Goal: Task Accomplishment & Management: Manage account settings

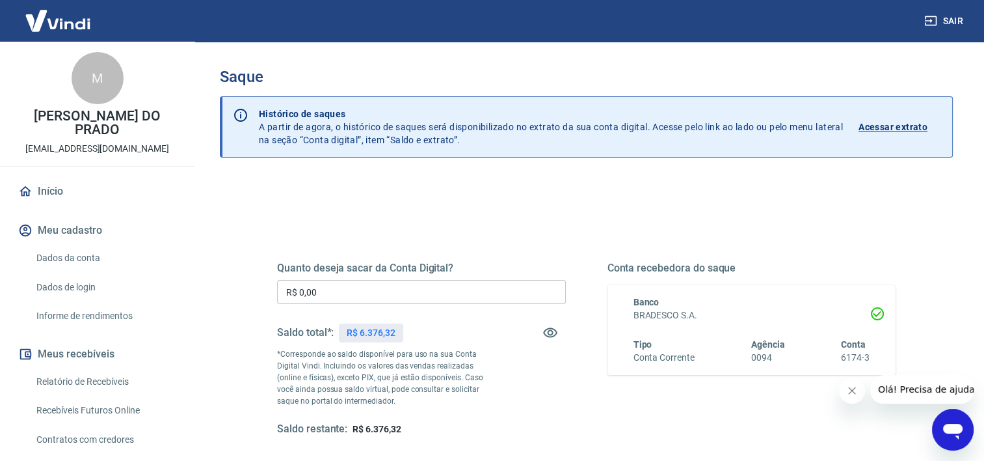
click at [411, 300] on input "R$ 0,00" at bounding box center [421, 292] width 289 height 24
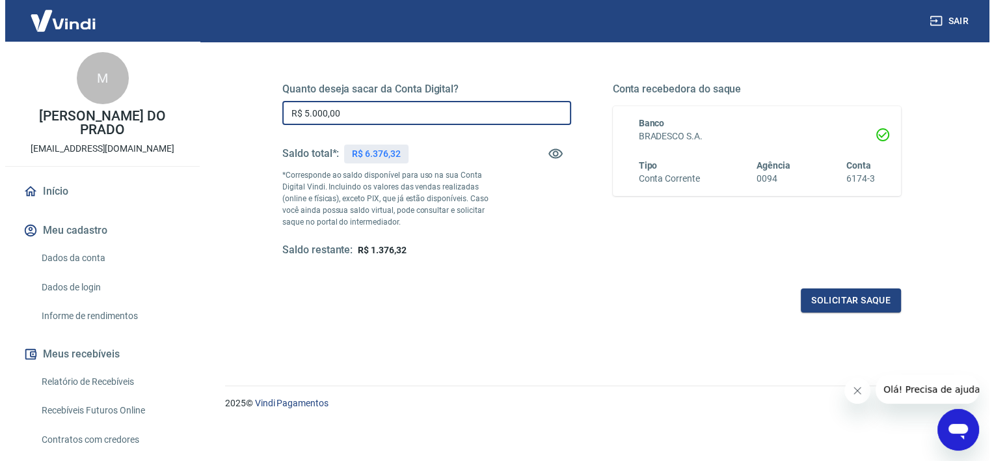
scroll to position [182, 0]
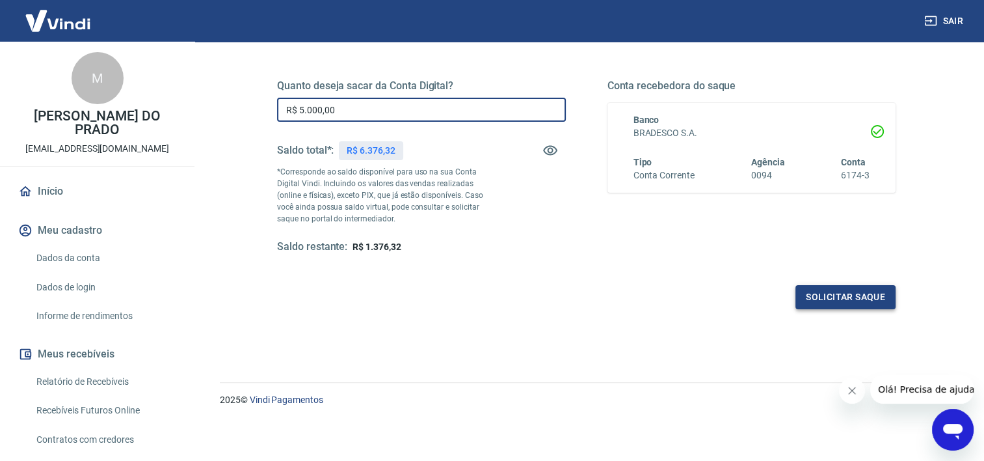
type input "R$ 5.000,00"
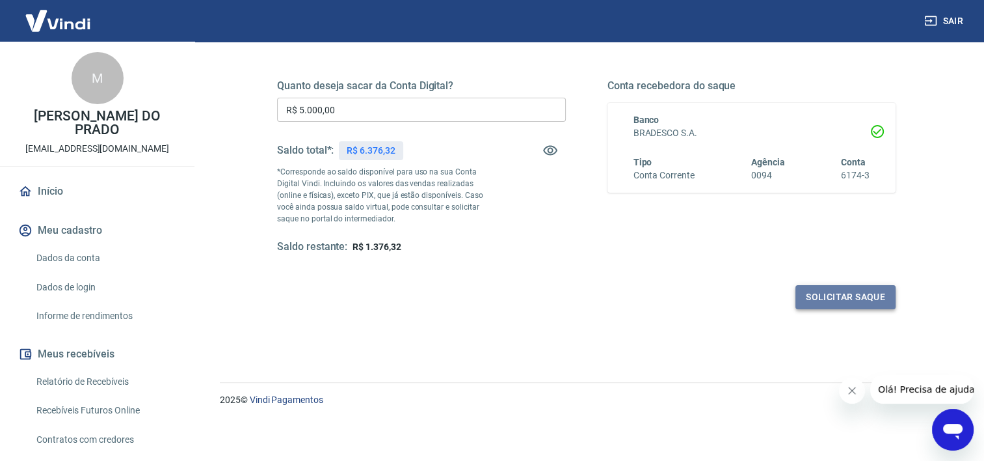
click at [812, 295] on button "Solicitar saque" at bounding box center [846, 297] width 100 height 24
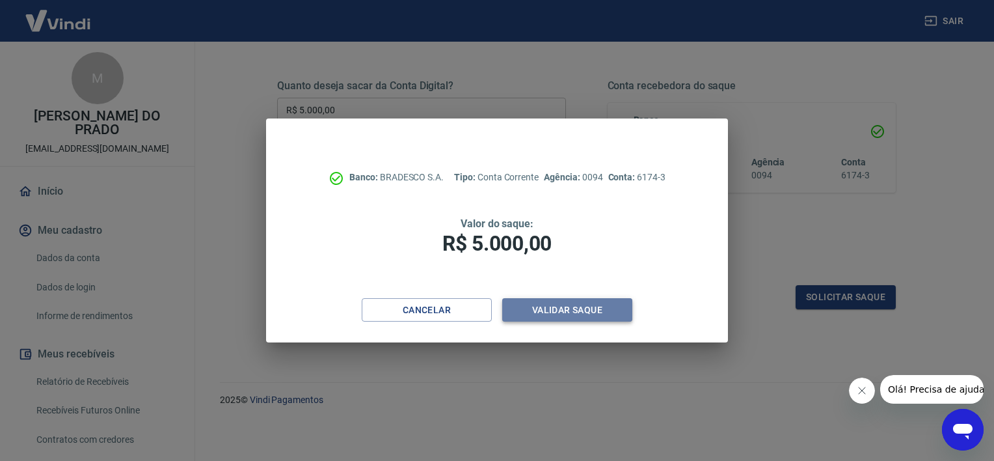
click at [587, 302] on button "Validar saque" at bounding box center [567, 310] width 130 height 24
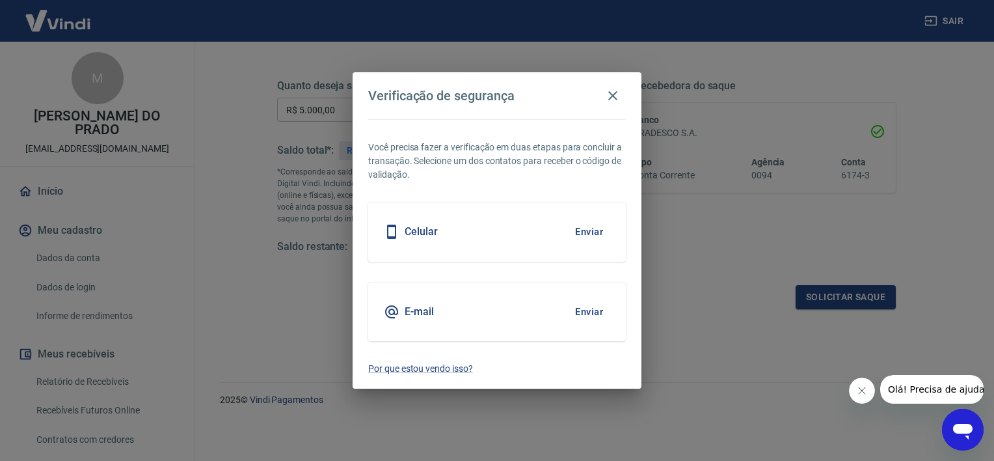
click at [598, 237] on button "Enviar" at bounding box center [589, 231] width 42 height 27
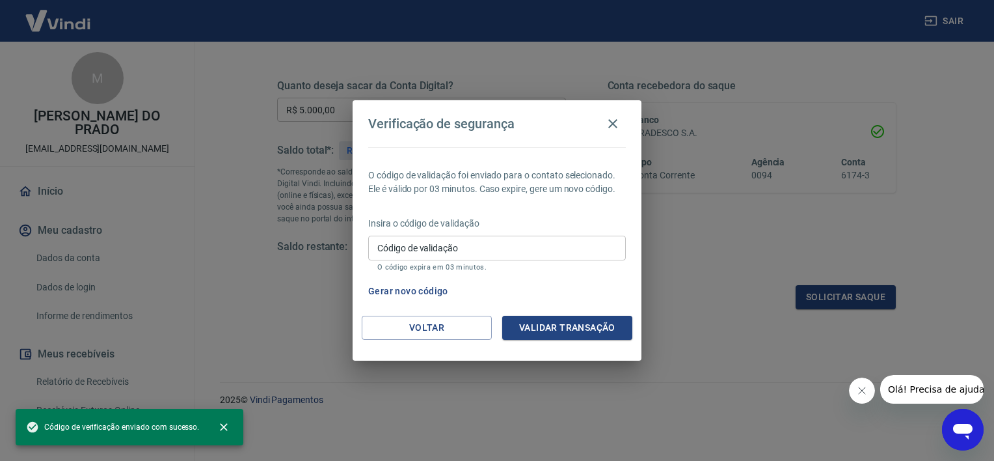
click at [531, 241] on input "Código de validação" at bounding box center [497, 247] width 258 height 24
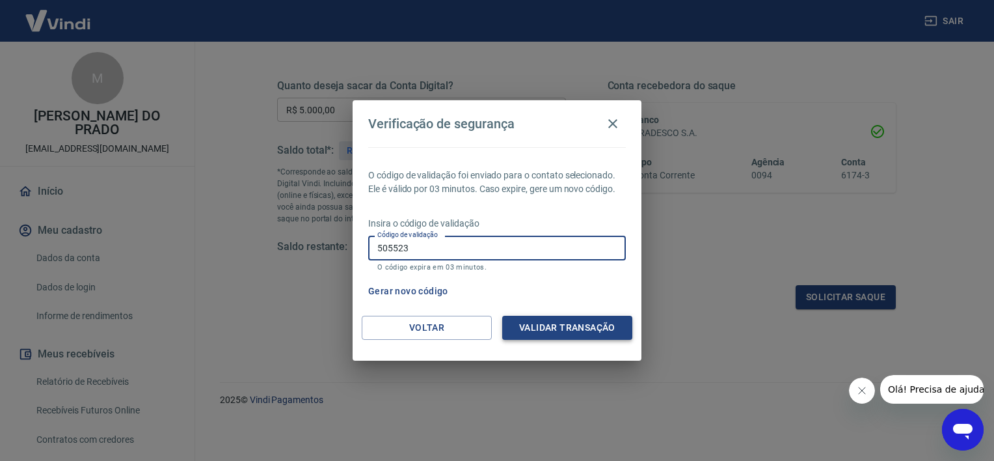
type input "505523"
click at [591, 322] on button "Validar transação" at bounding box center [567, 327] width 130 height 24
